Goal: Transaction & Acquisition: Purchase product/service

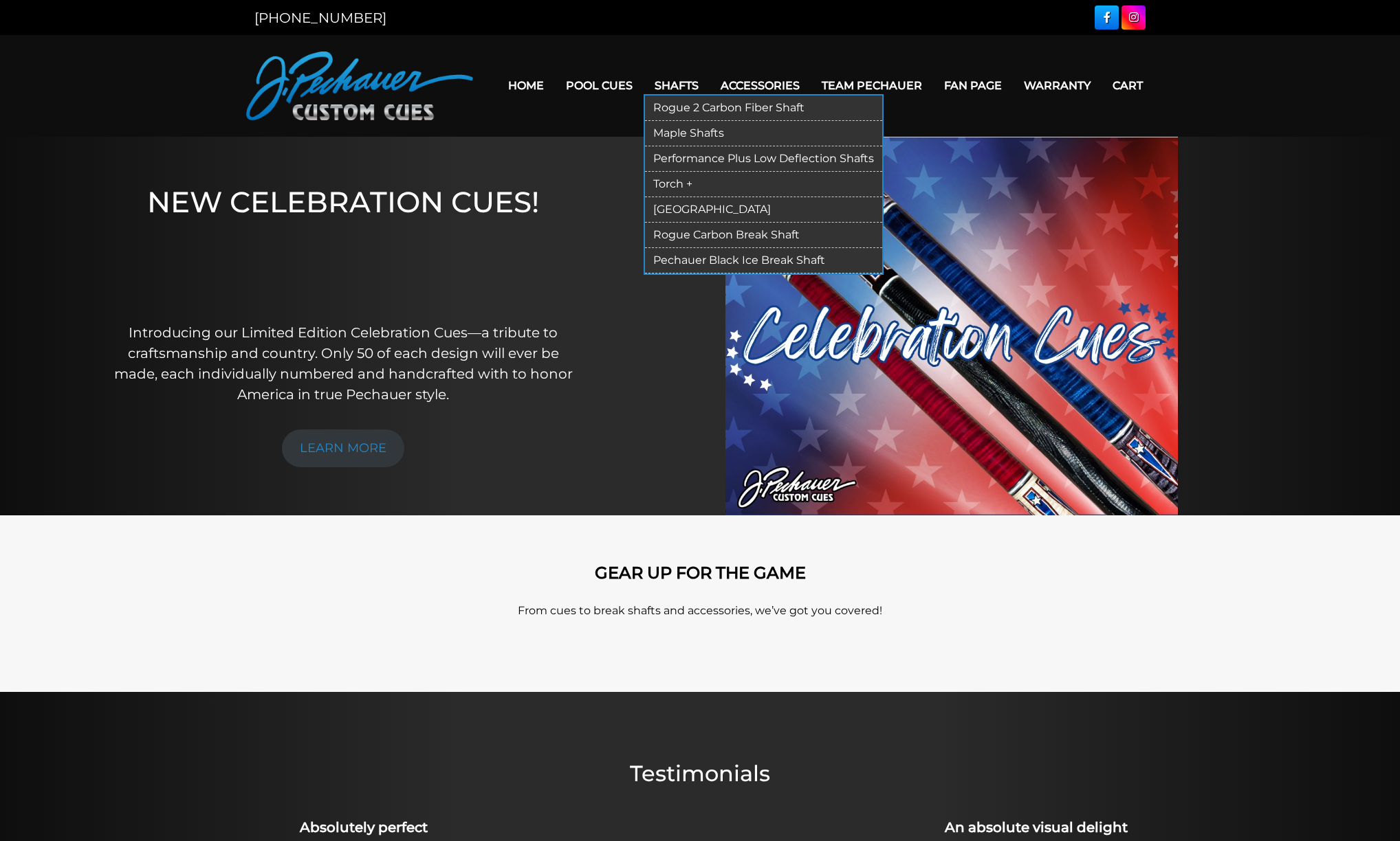
click at [661, 198] on link "[GEOGRAPHIC_DATA]" at bounding box center [763, 209] width 237 height 25
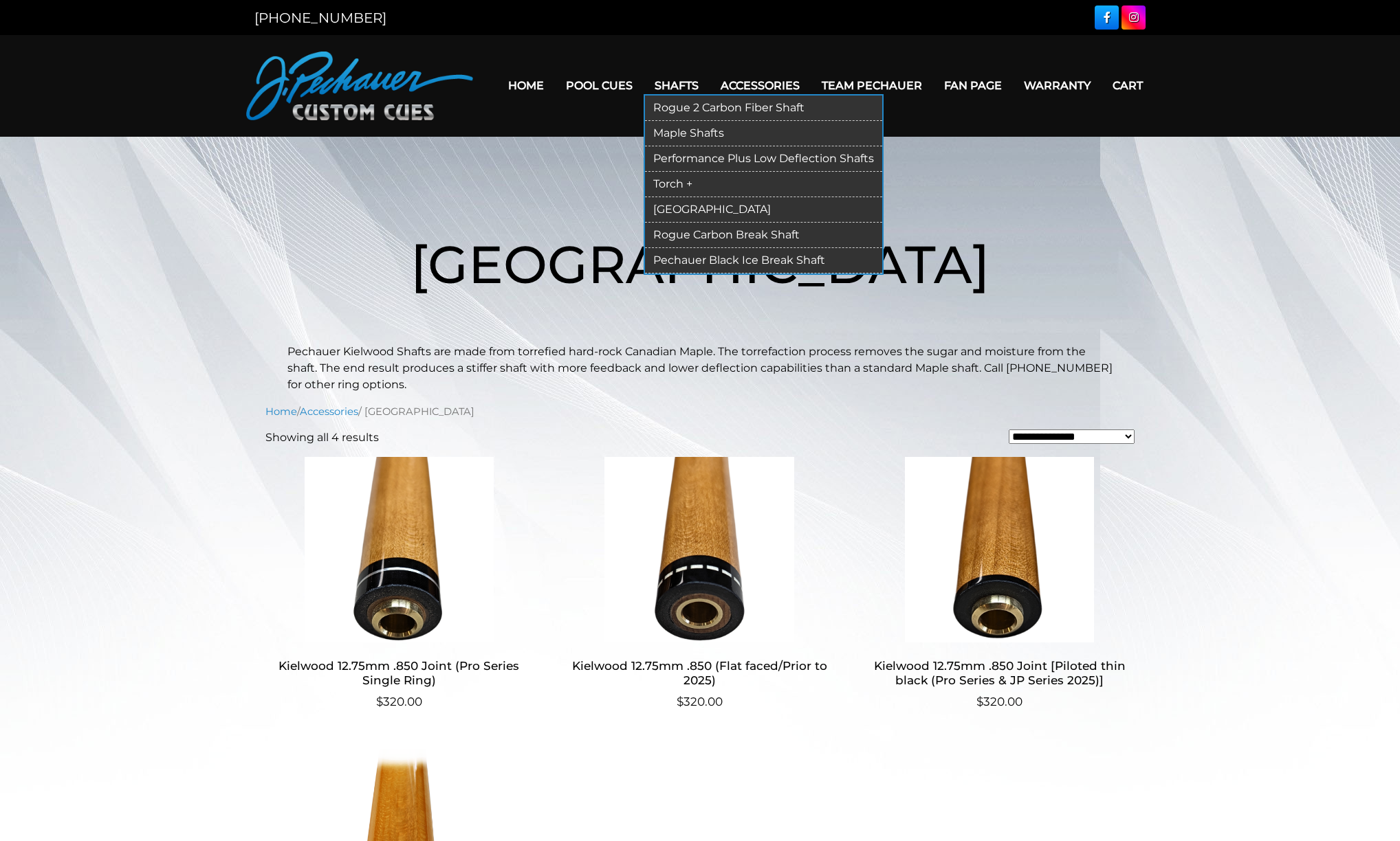
click at [661, 172] on link "Torch +" at bounding box center [763, 184] width 237 height 25
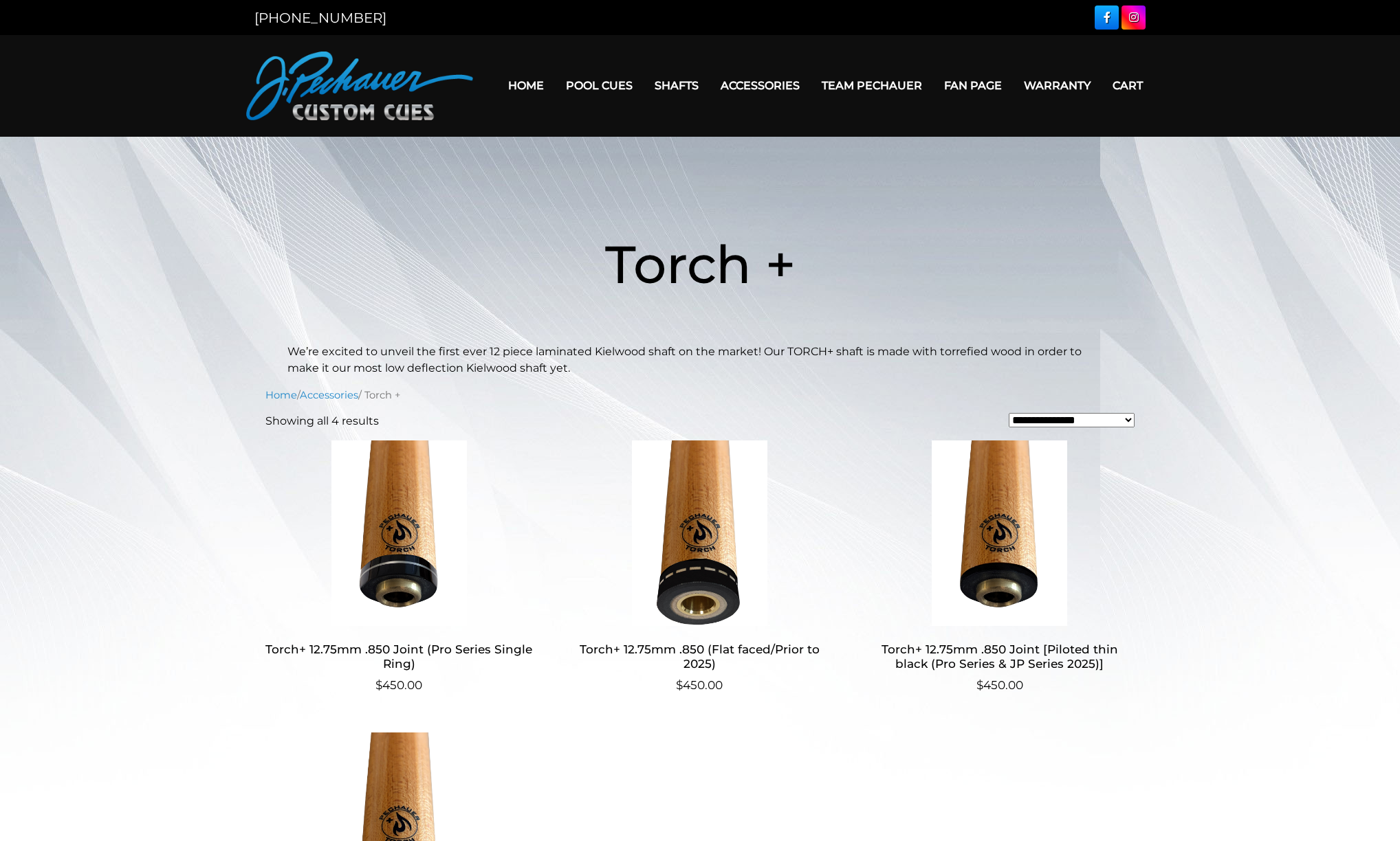
click at [728, 518] on img at bounding box center [700, 534] width 268 height 186
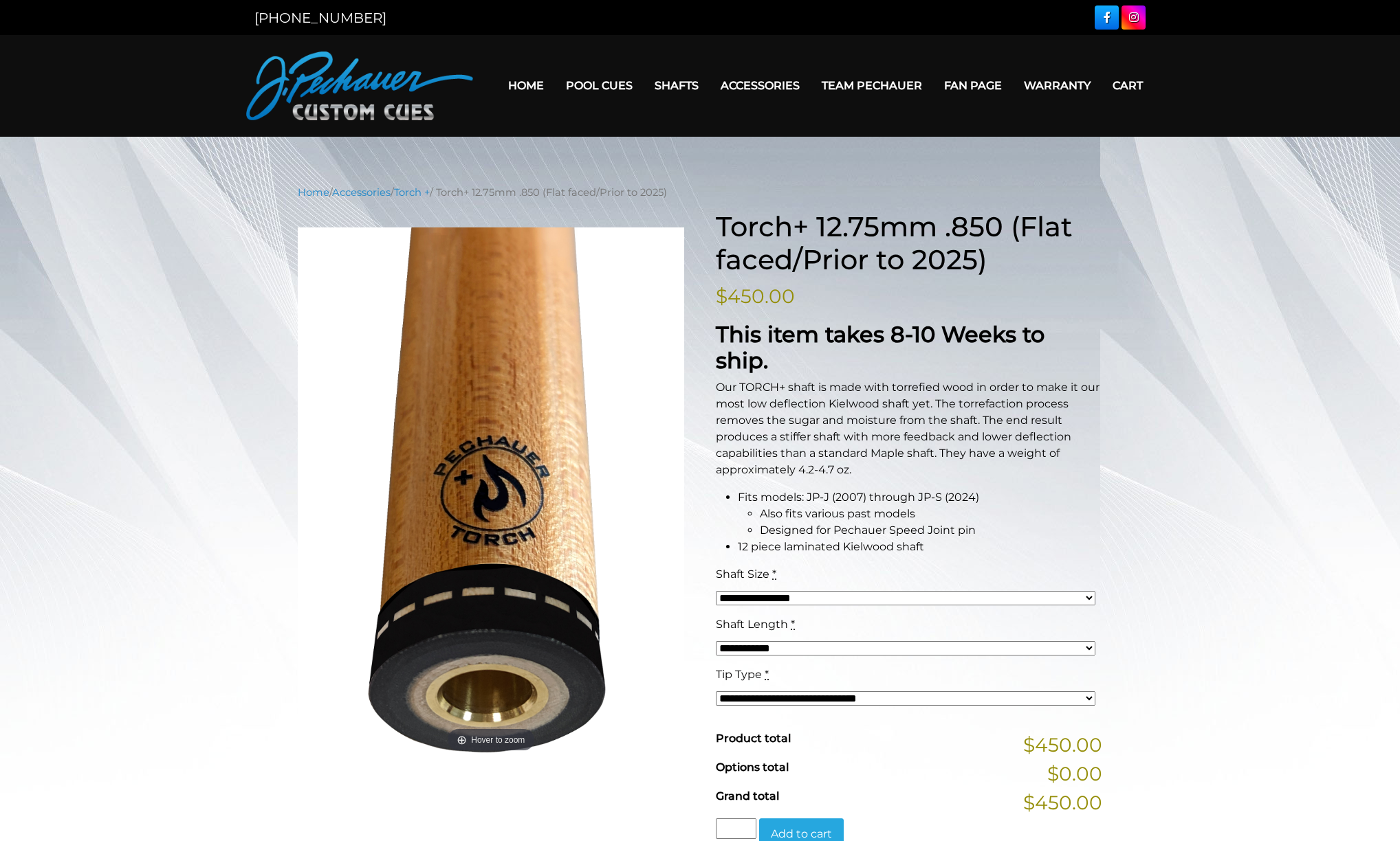
scroll to position [102, 0]
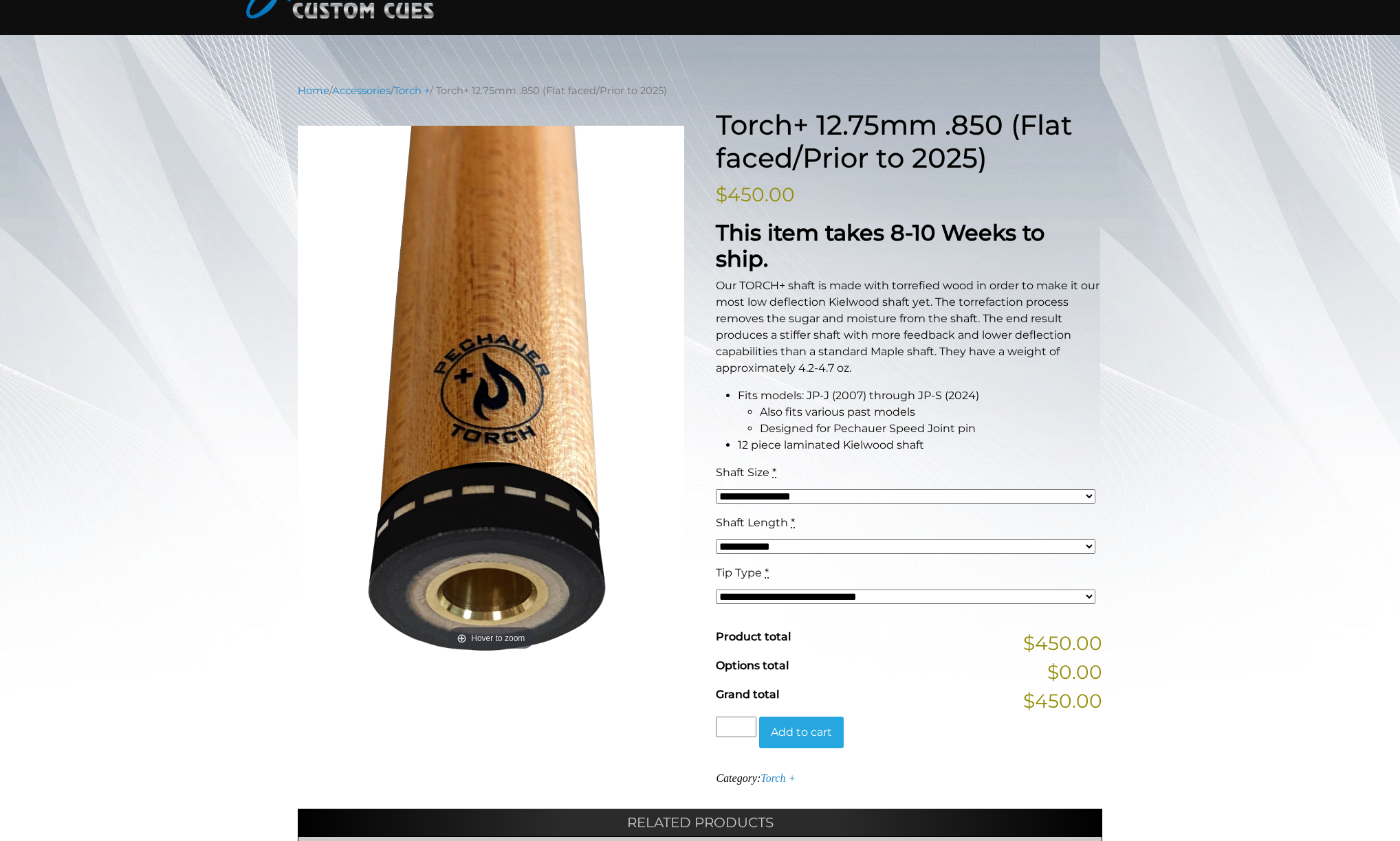
select select "*****"
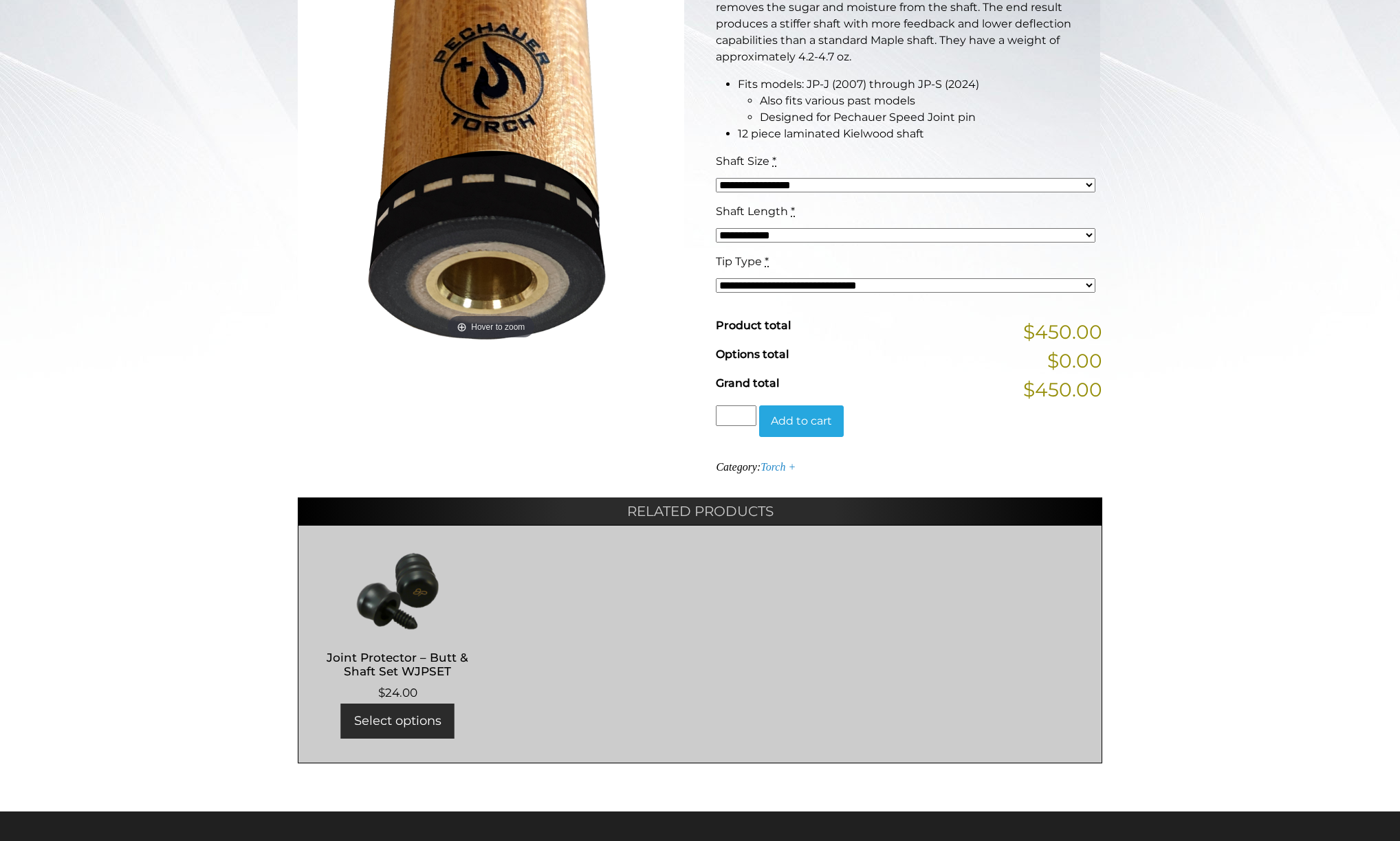
scroll to position [152, 0]
